Goal: Contribute content

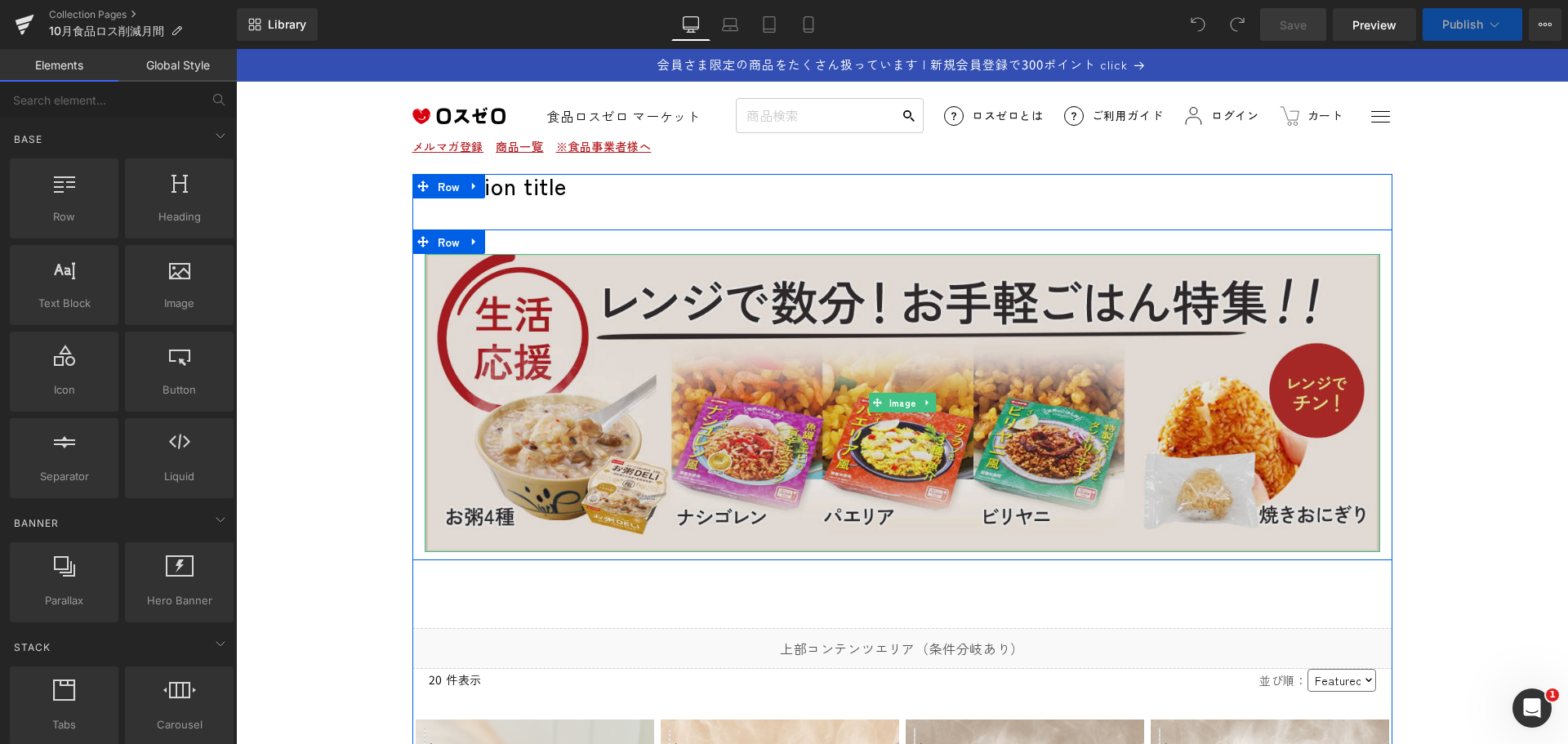
click at [855, 339] on img at bounding box center [902, 403] width 955 height 299
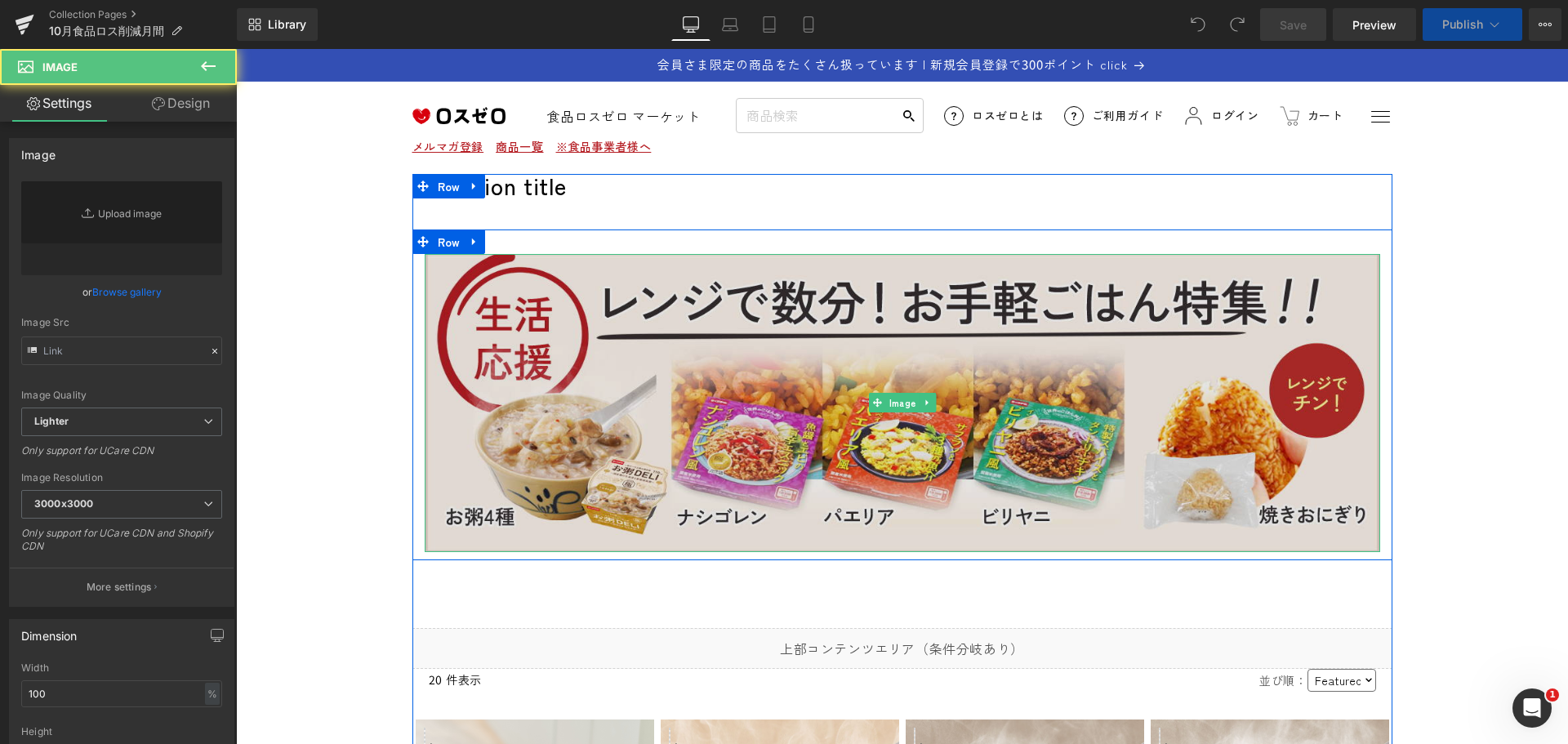
type input "[URL][DOMAIN_NAME]"
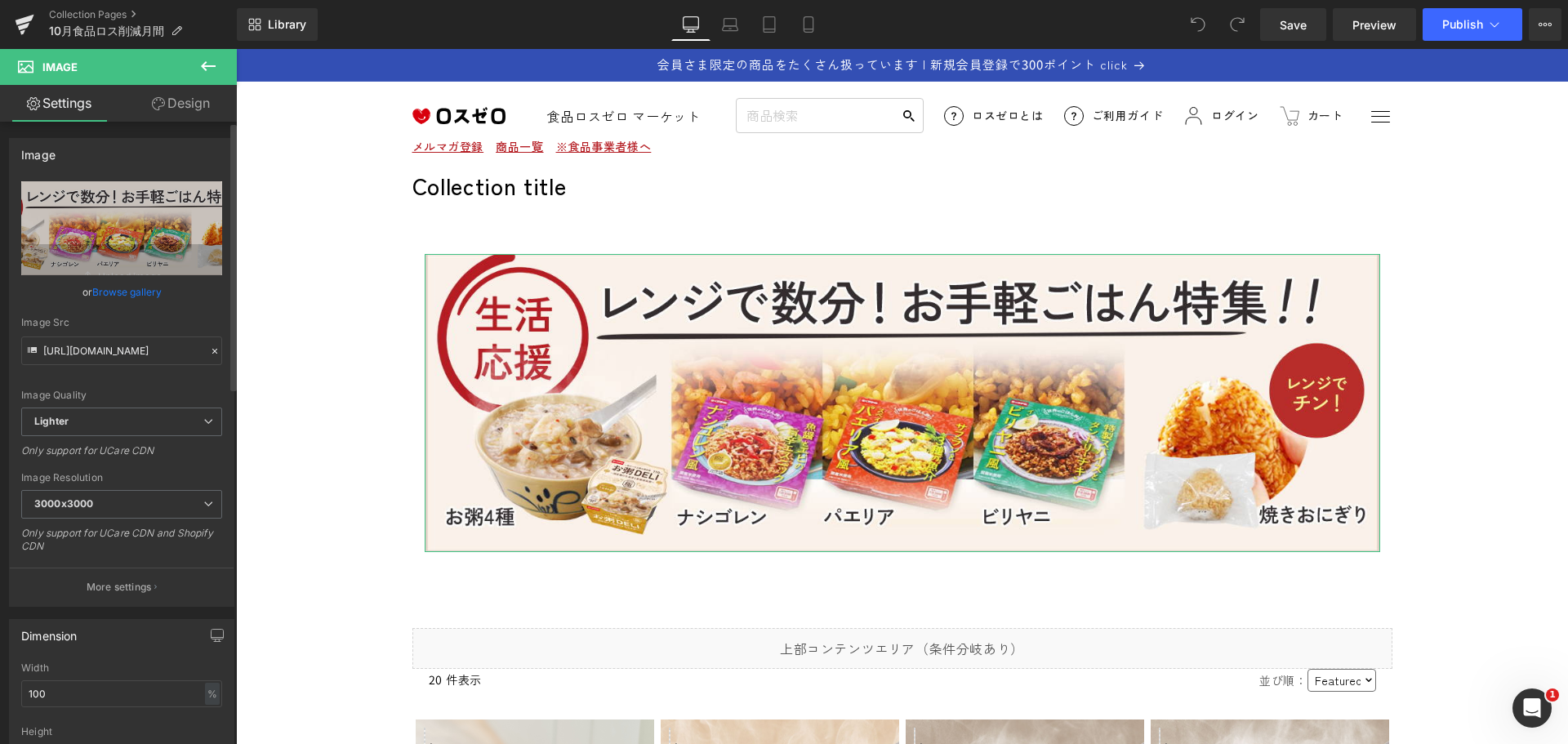
click at [209, 354] on icon at bounding box center [214, 350] width 11 height 11
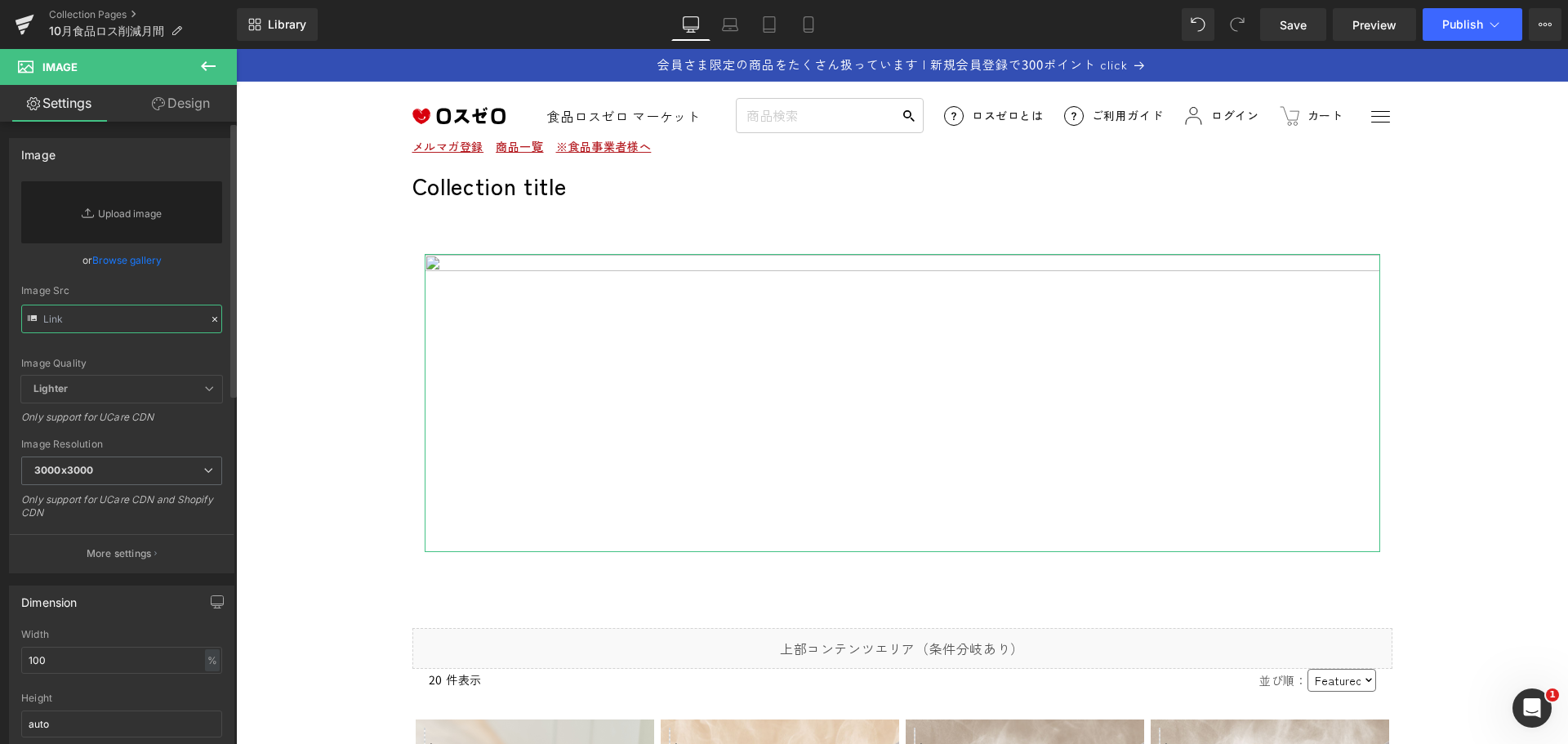
click at [82, 319] on input "text" at bounding box center [121, 319] width 201 height 29
paste input "[URL][DOMAIN_NAME]"
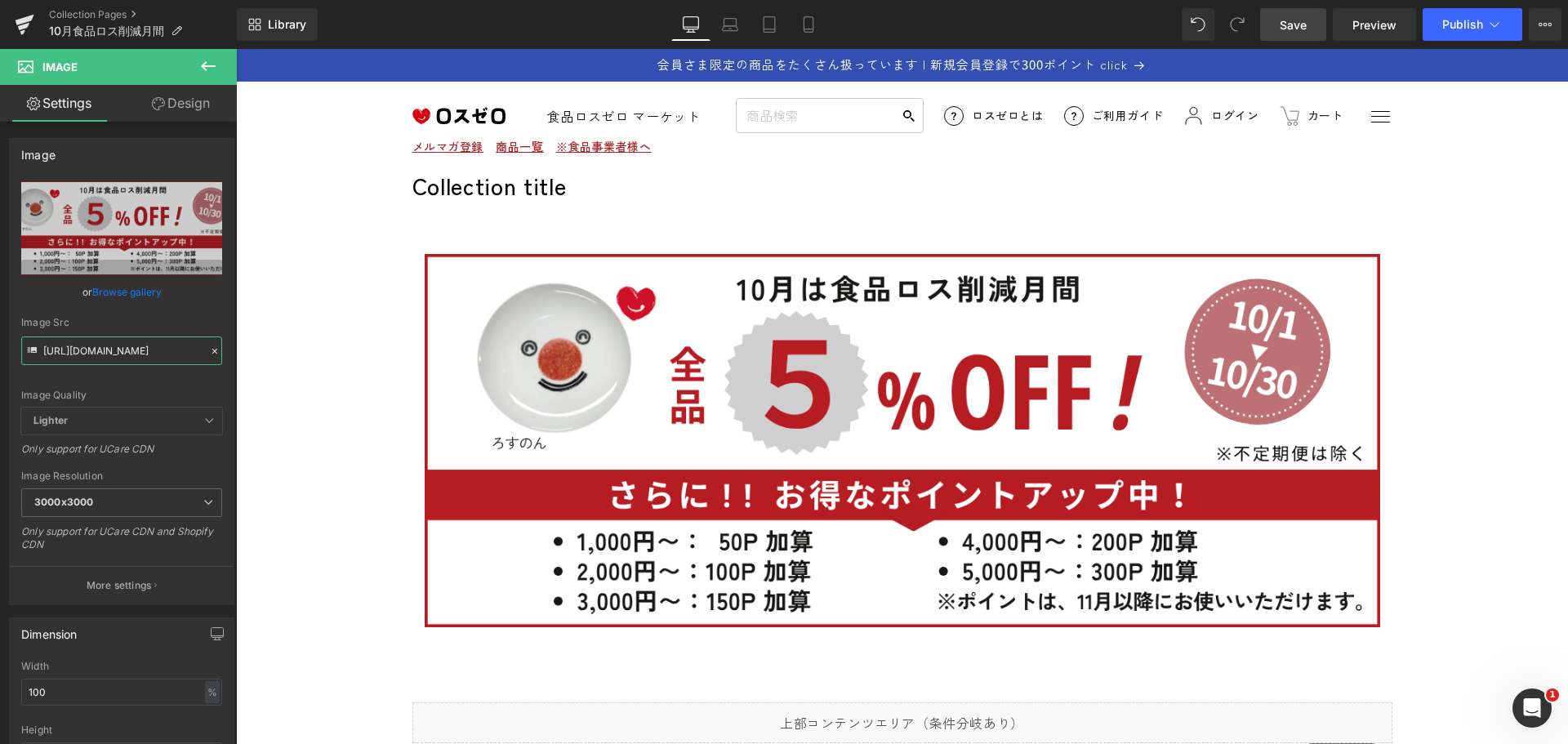
type input "[URL][DOMAIN_NAME]"
click at [1300, 26] on span "Save" at bounding box center [1292, 24] width 27 height 17
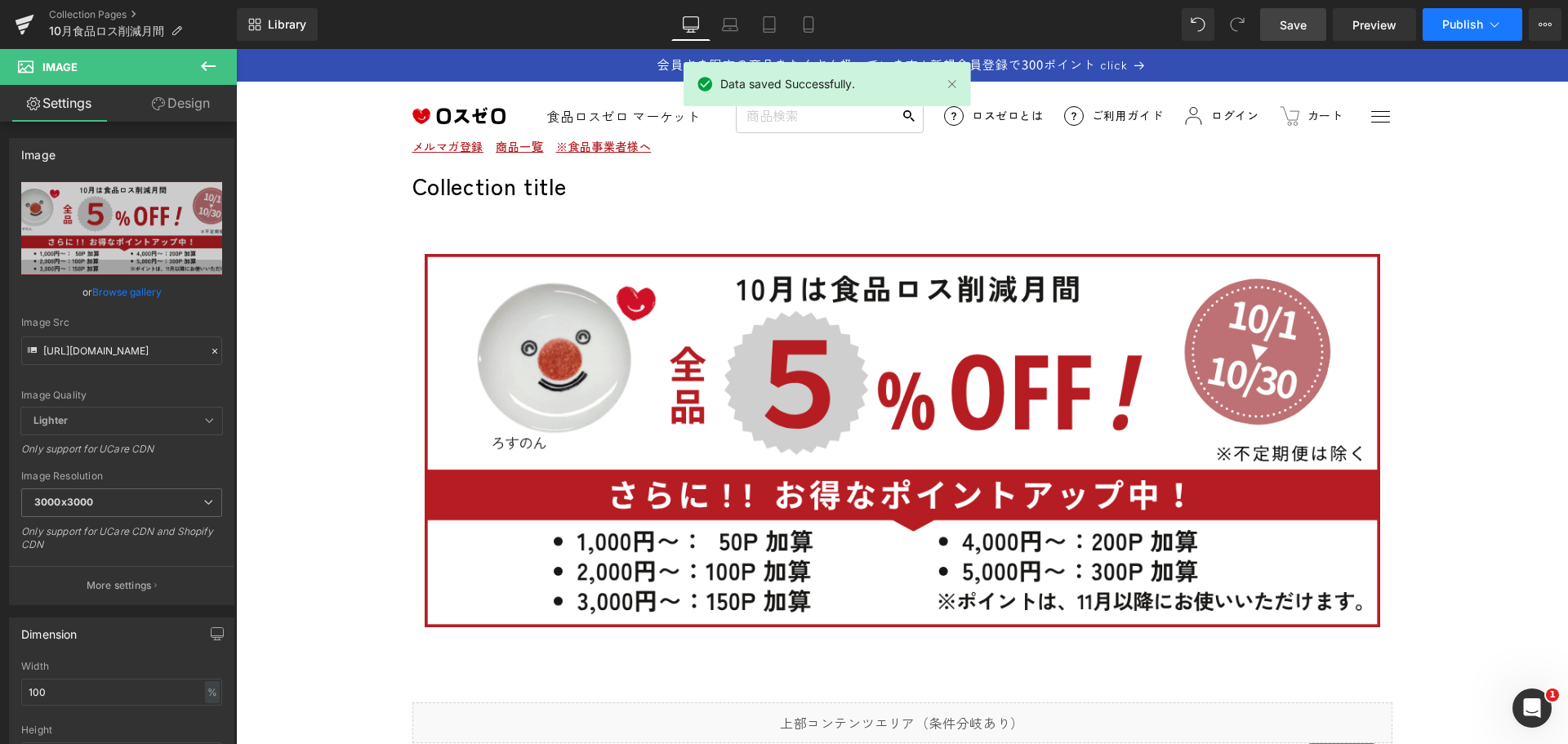
click at [1484, 20] on button "Publish" at bounding box center [1472, 24] width 100 height 33
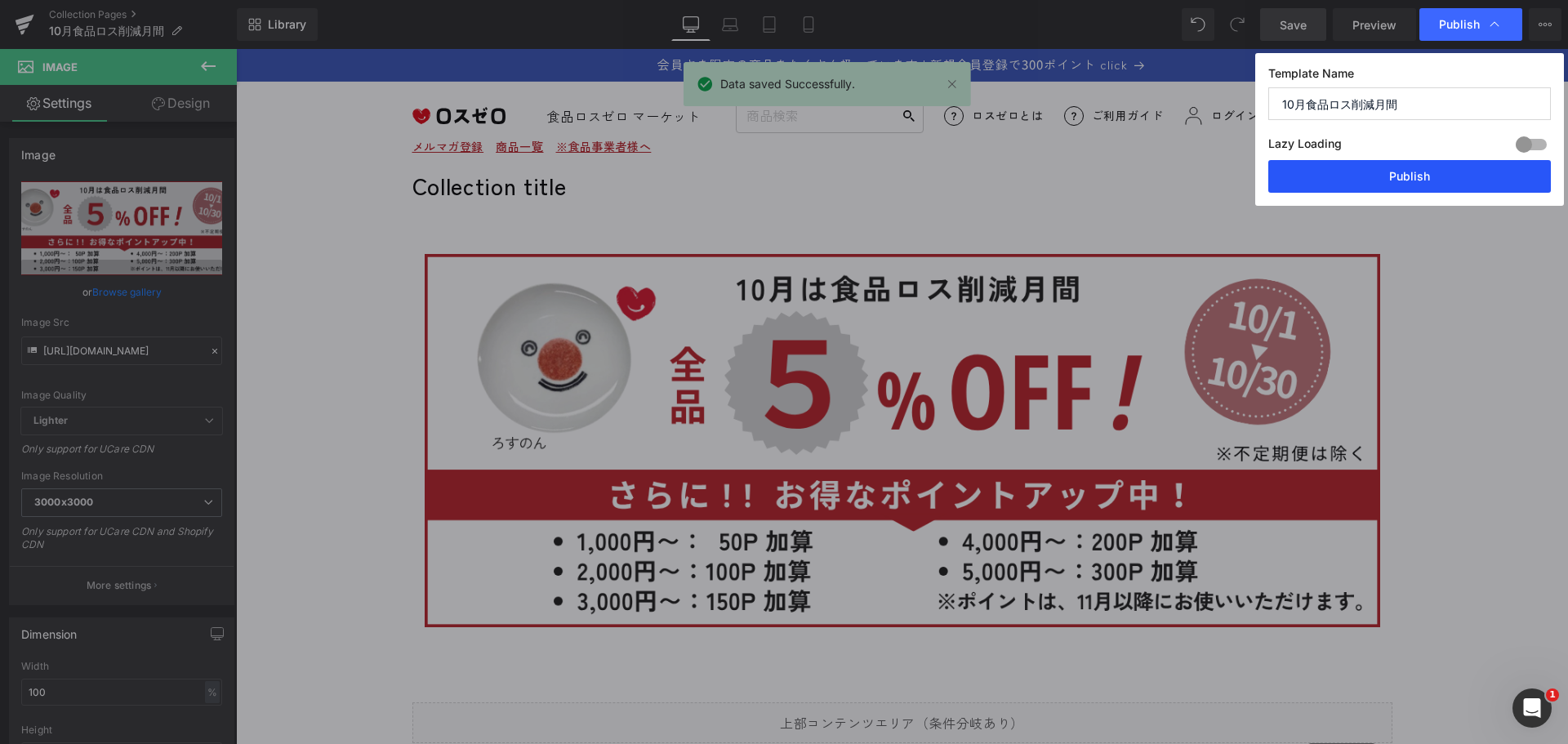
click at [1441, 175] on button "Publish" at bounding box center [1409, 176] width 283 height 33
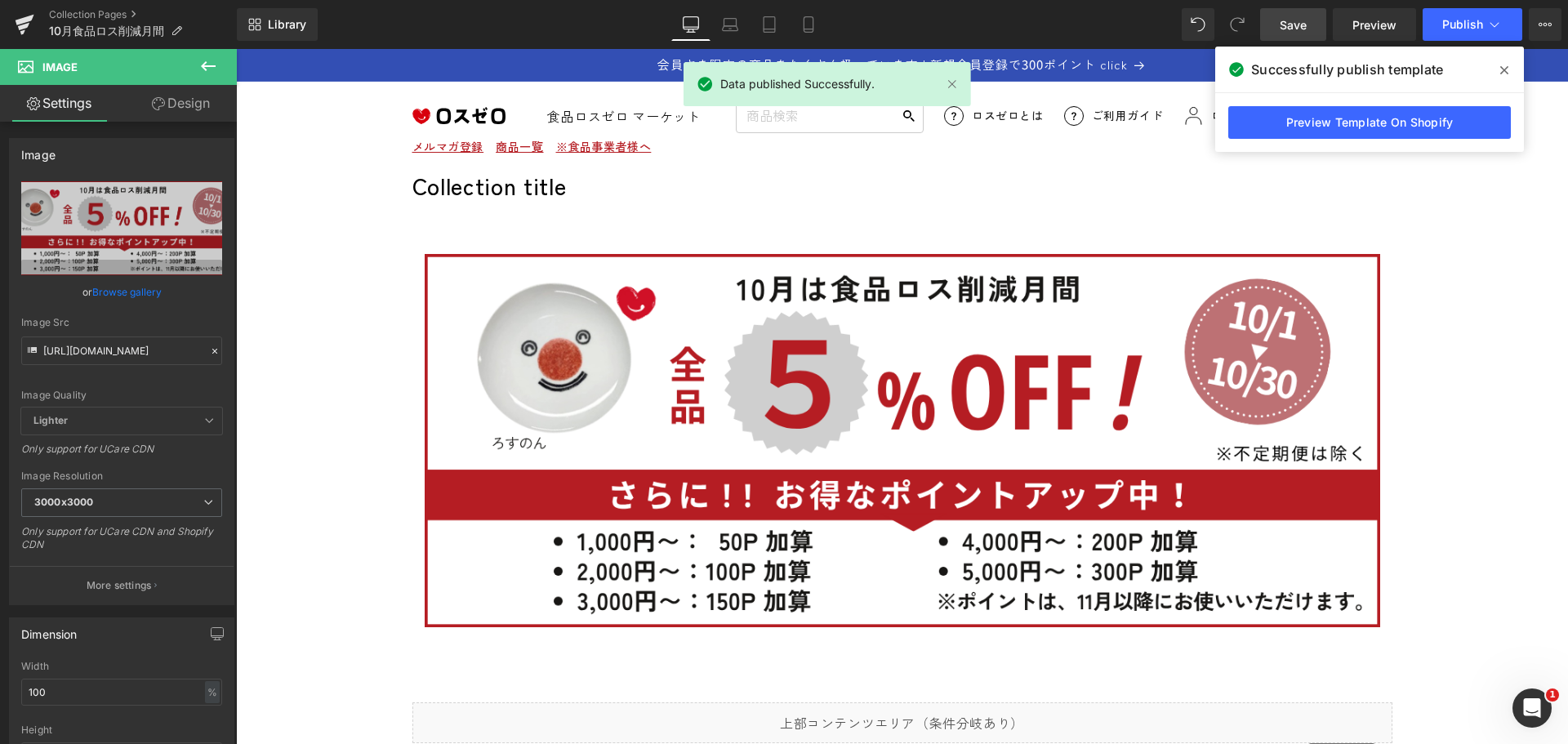
click at [1508, 69] on span at bounding box center [1504, 70] width 26 height 26
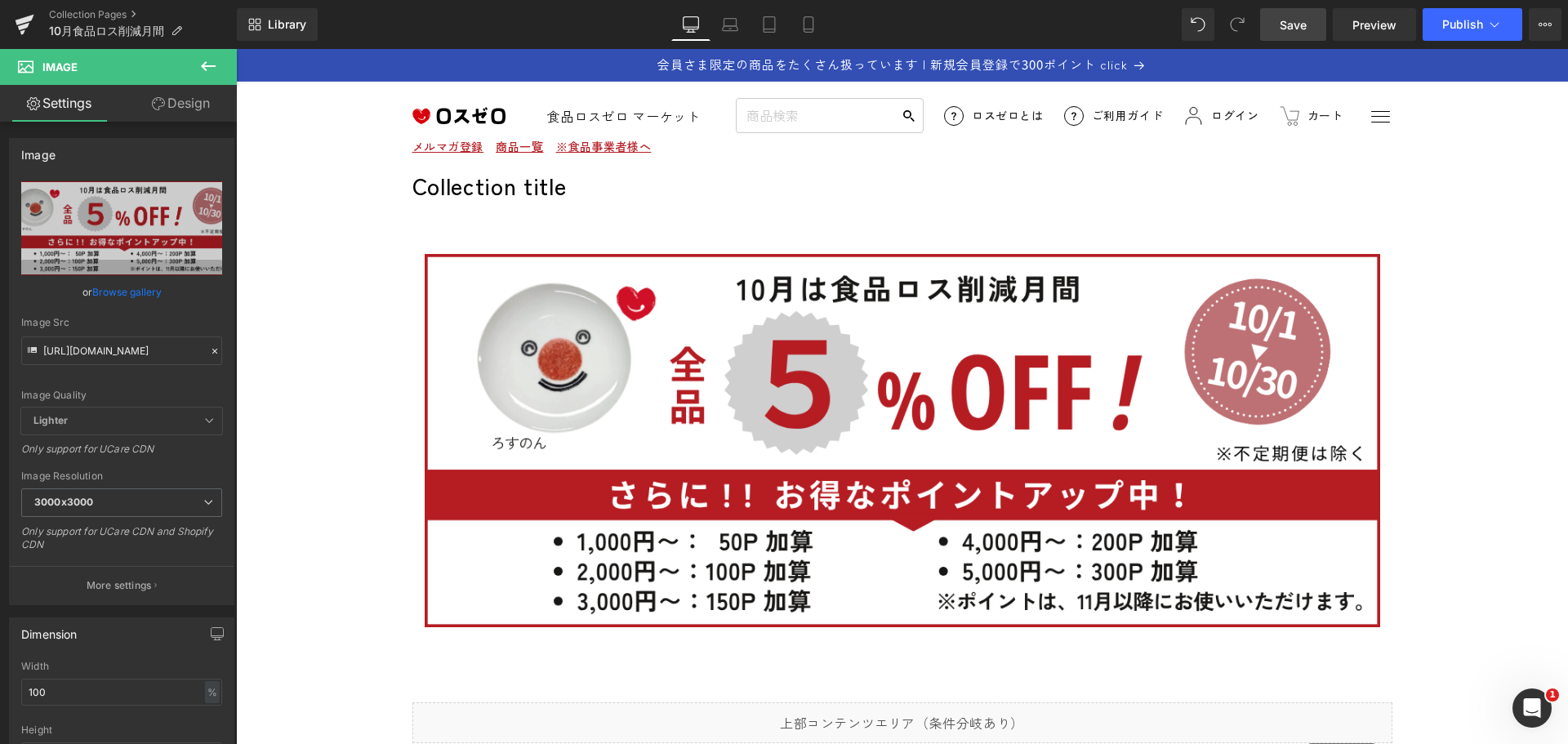
click at [211, 68] on icon at bounding box center [208, 66] width 20 height 20
